Goal: Check status: Check status

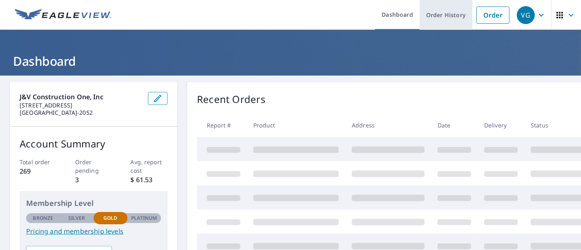
click at [451, 24] on link "Order History" at bounding box center [445, 15] width 53 height 30
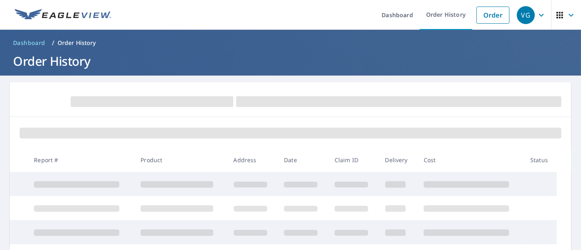
scroll to position [19, 0]
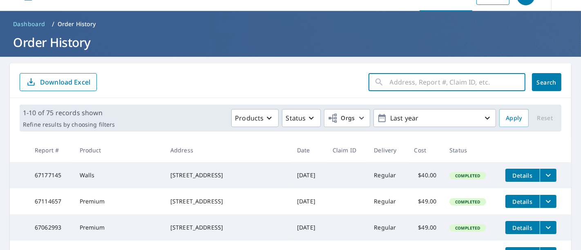
click at [389, 85] on input "text" at bounding box center [457, 82] width 136 height 23
type input "436 [PERSON_NAME]"
click at [543, 77] on button "Search" at bounding box center [546, 82] width 29 height 18
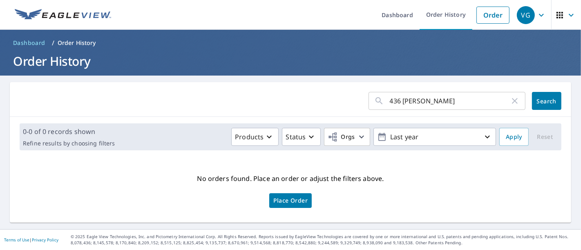
click at [430, 100] on input "436 [PERSON_NAME]" at bounding box center [449, 100] width 120 height 23
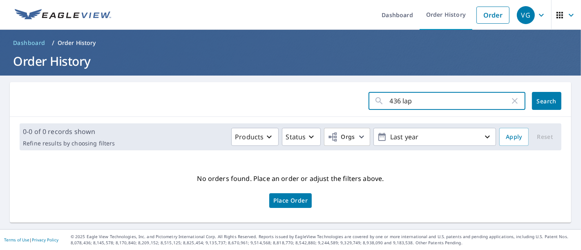
type input "436 la"
click button "Search" at bounding box center [546, 101] width 29 height 18
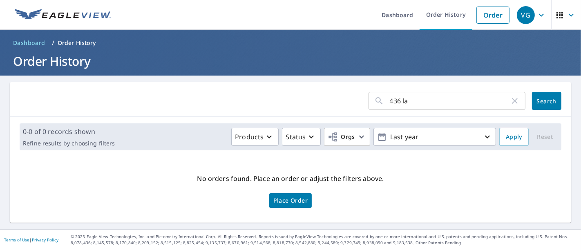
click at [430, 100] on input "436 la" at bounding box center [449, 100] width 120 height 23
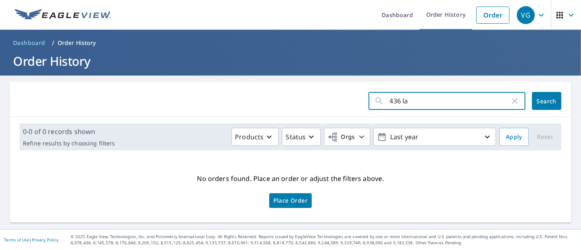
click at [430, 100] on input "436 la" at bounding box center [449, 100] width 120 height 23
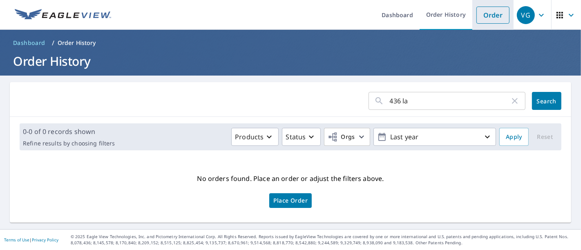
click at [489, 22] on link "Order" at bounding box center [492, 15] width 33 height 17
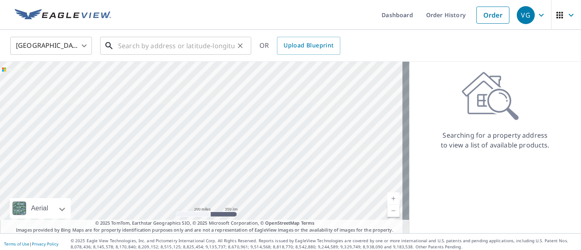
click at [184, 36] on input "text" at bounding box center [176, 45] width 116 height 23
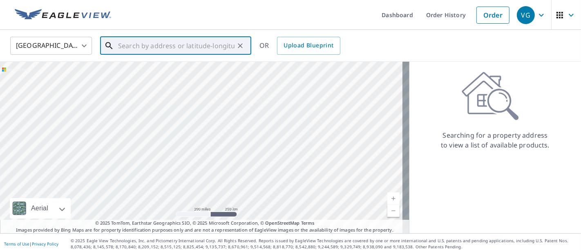
type input "3"
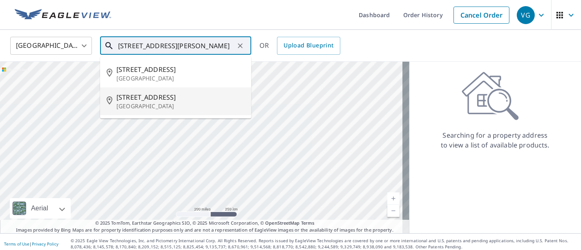
click at [180, 103] on p "[GEOGRAPHIC_DATA]" at bounding box center [180, 106] width 128 height 8
type input "[STREET_ADDRESS]"
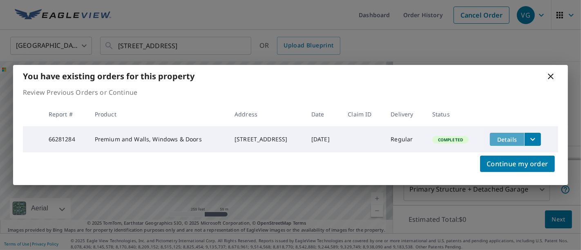
click at [497, 137] on span "Details" at bounding box center [506, 140] width 24 height 8
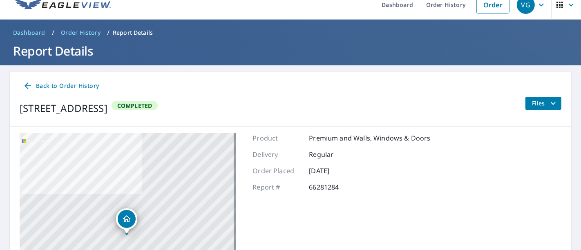
scroll to position [10, 0]
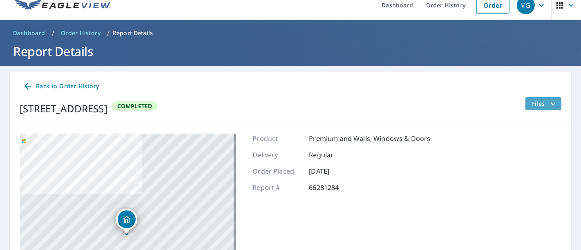
click at [532, 100] on span "Files" at bounding box center [545, 104] width 26 height 10
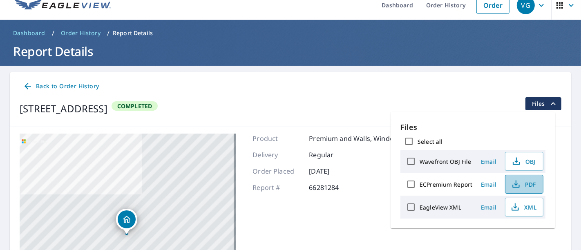
click at [524, 180] on span "PDF" at bounding box center [523, 184] width 26 height 10
